Goal: Find specific page/section: Find specific page/section

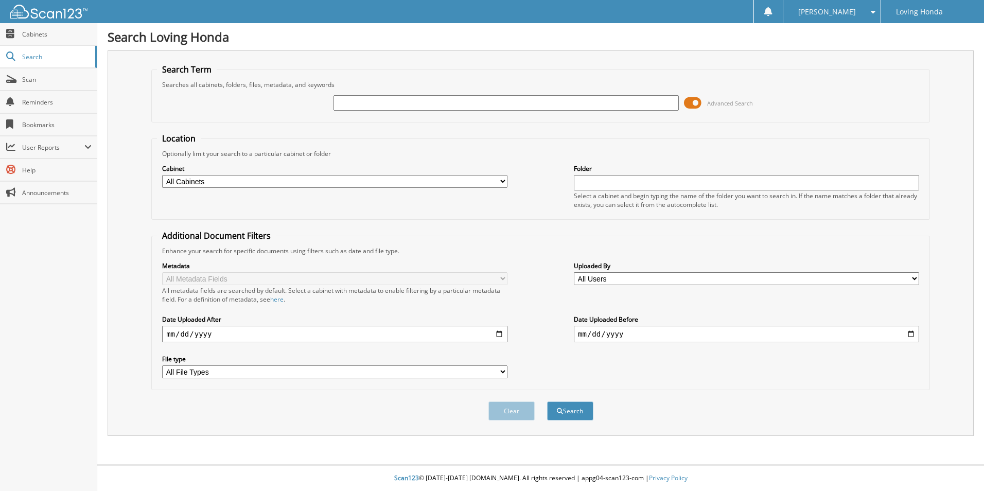
click at [505, 99] on input "text" at bounding box center [506, 102] width 345 height 15
type input "94166"
click at [547, 401] on button "Search" at bounding box center [570, 410] width 46 height 19
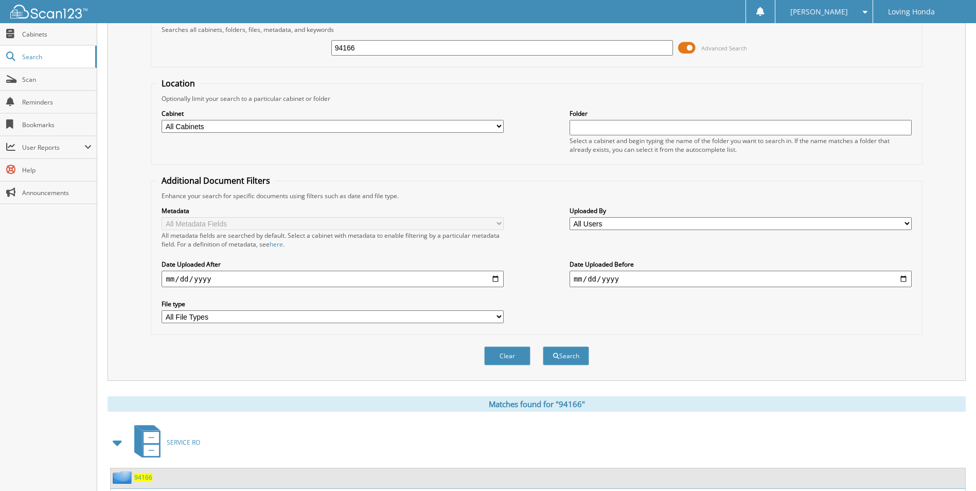
scroll to position [206, 0]
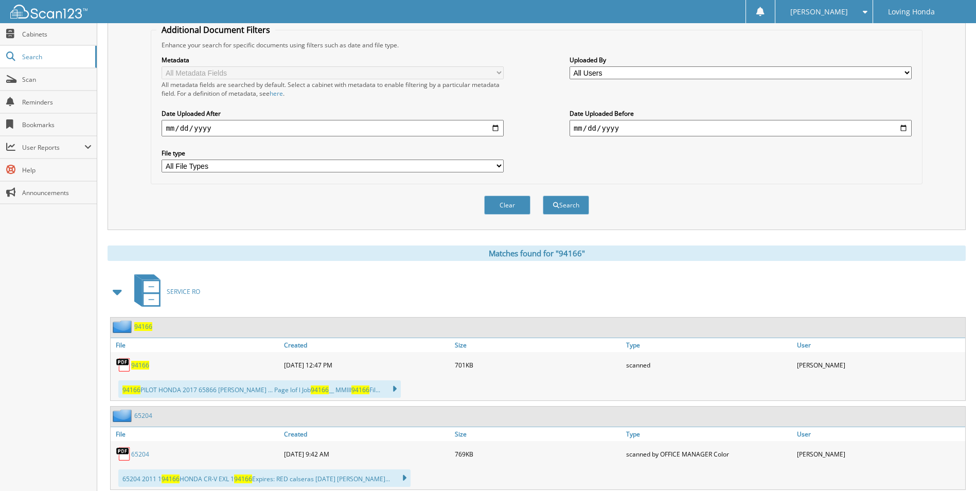
click at [143, 361] on span "94166" at bounding box center [140, 365] width 18 height 9
